Goal: Transaction & Acquisition: Obtain resource

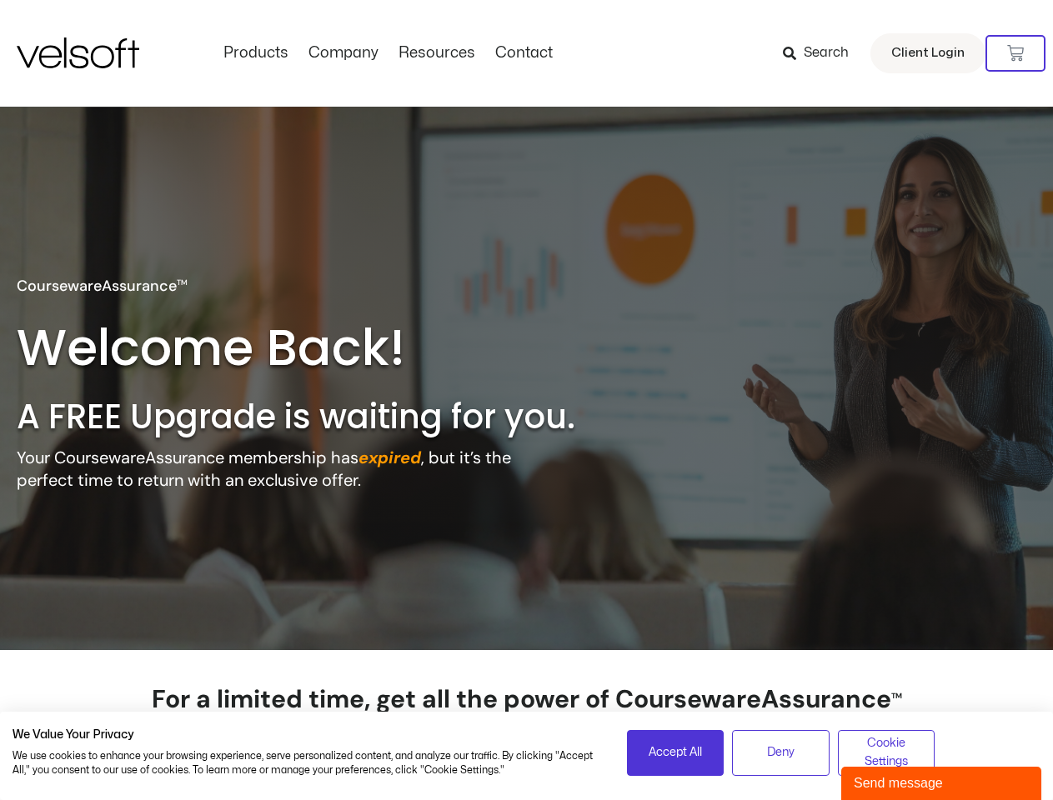
click at [526, 400] on h2 "A FREE Upgrade is waiting for you." at bounding box center [331, 416] width 629 height 43
click at [1016, 53] on icon at bounding box center [1015, 53] width 17 height 17
click at [675, 753] on span "Accept All" at bounding box center [675, 753] width 53 height 18
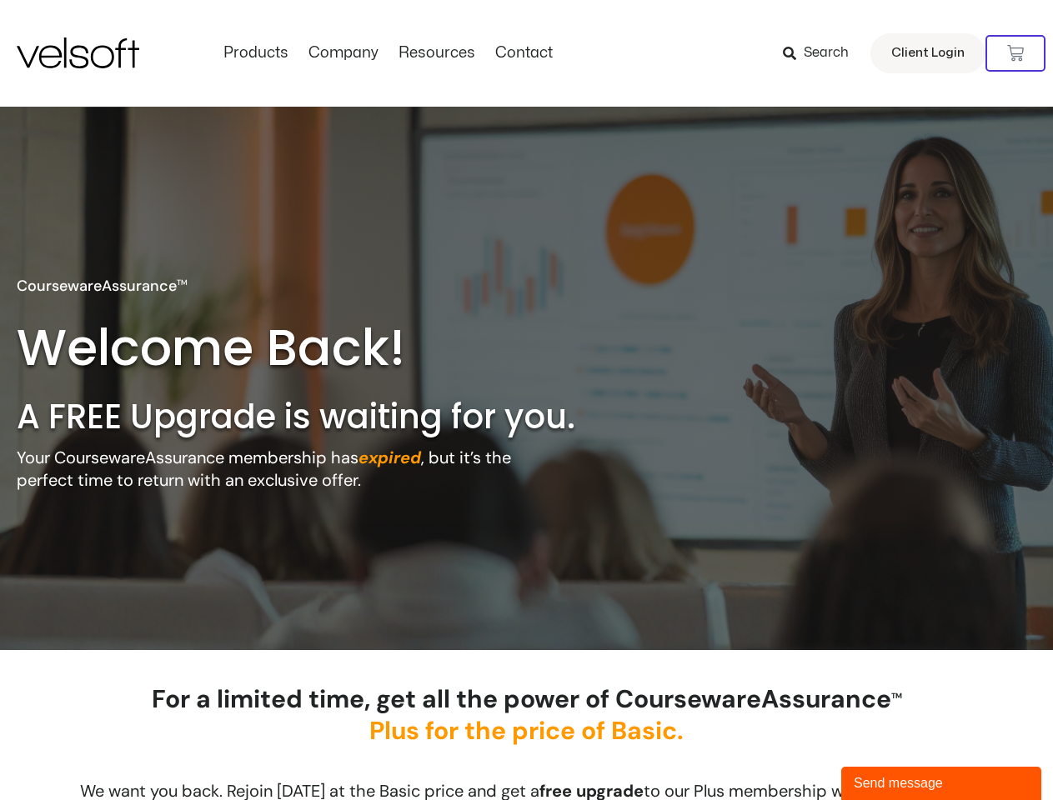
click at [780, 753] on div "For a limited time, get all the power of CoursewareAssurance TM Plus for the pr…" at bounding box center [527, 728] width 850 height 88
click at [886, 753] on div "For a limited time, get all the power of CoursewareAssurance TM Plus for the pr…" at bounding box center [527, 728] width 850 height 88
click at [941, 784] on div "Send message" at bounding box center [941, 784] width 175 height 20
